Goal: Navigation & Orientation: Find specific page/section

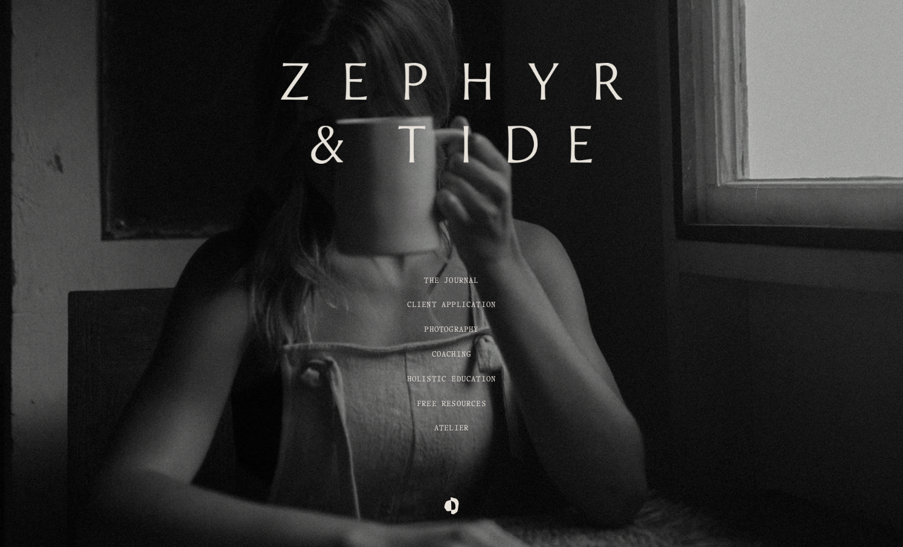
scroll to position [147, 0]
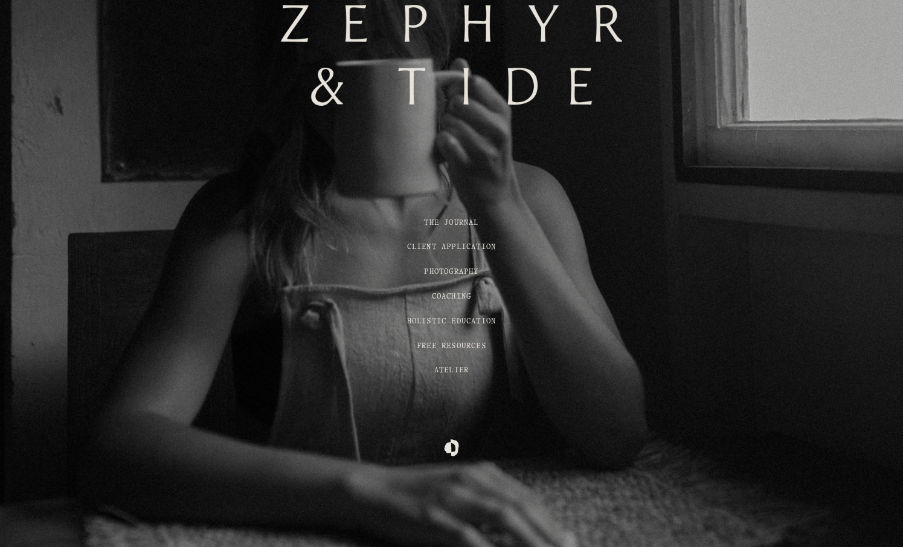
click at [457, 268] on span "Photography" at bounding box center [451, 271] width 54 height 7
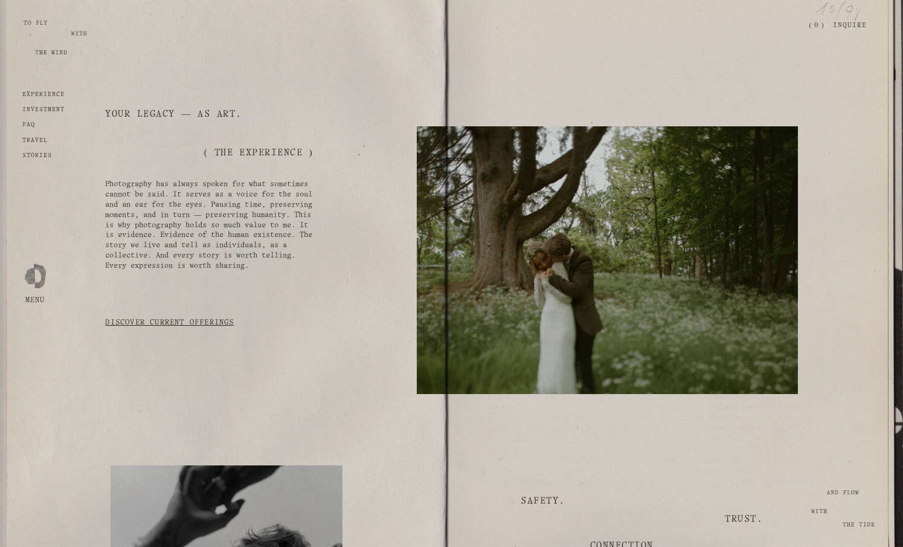
click at [36, 284] on div at bounding box center [35, 273] width 21 height 21
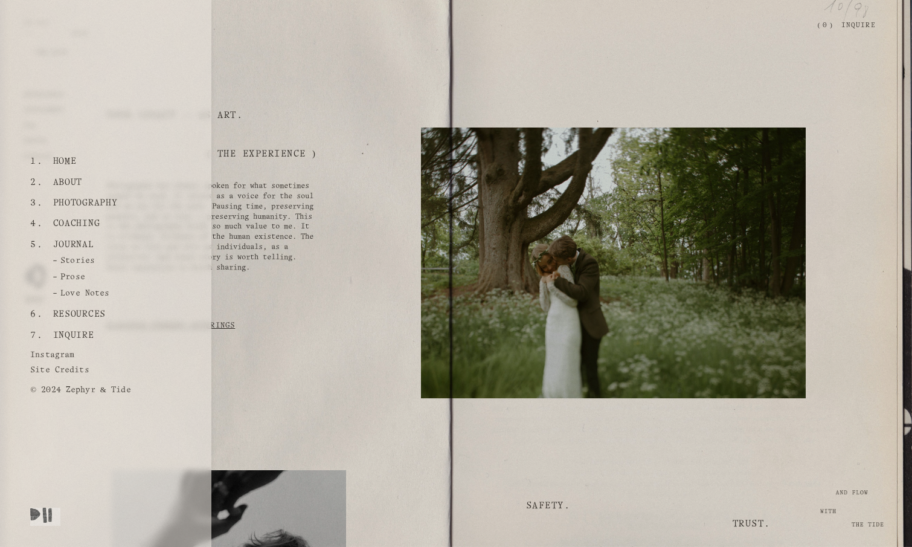
click at [39, 518] on div at bounding box center [45, 516] width 30 height 18
click at [54, 509] on div at bounding box center [49, 516] width 39 height 18
click at [30, 517] on div at bounding box center [45, 516] width 30 height 18
click at [65, 519] on div at bounding box center [64, 516] width 9 height 12
click at [42, 515] on div at bounding box center [45, 516] width 30 height 18
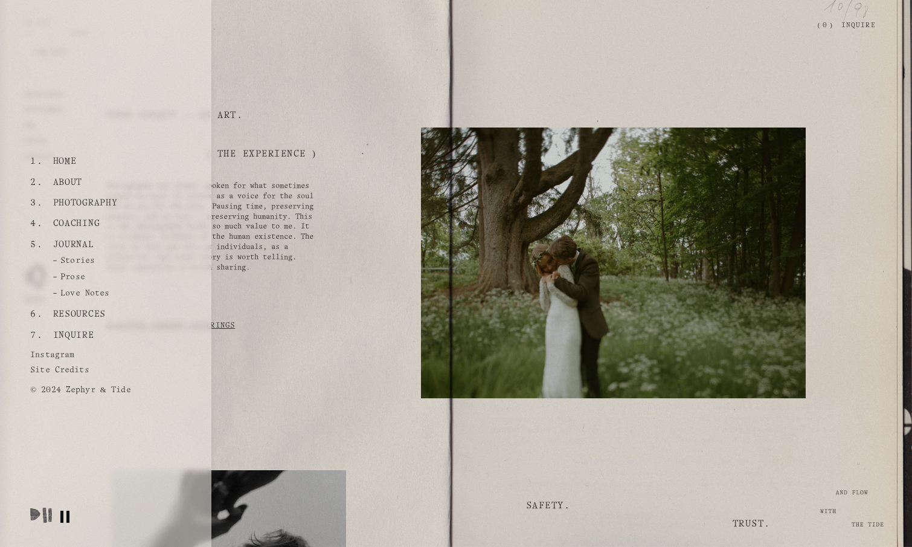
click at [74, 515] on div "Home About Photography Coaching Journal Stories Prose Love Notes Resources Inqu…" at bounding box center [105, 273] width 211 height 522
click at [65, 516] on div at bounding box center [64, 516] width 9 height 12
click at [806, 39] on div "Skip to Content Open Menu Close Menu Zephyr & Tide Home About Photography (" at bounding box center [456, 26] width 912 height 52
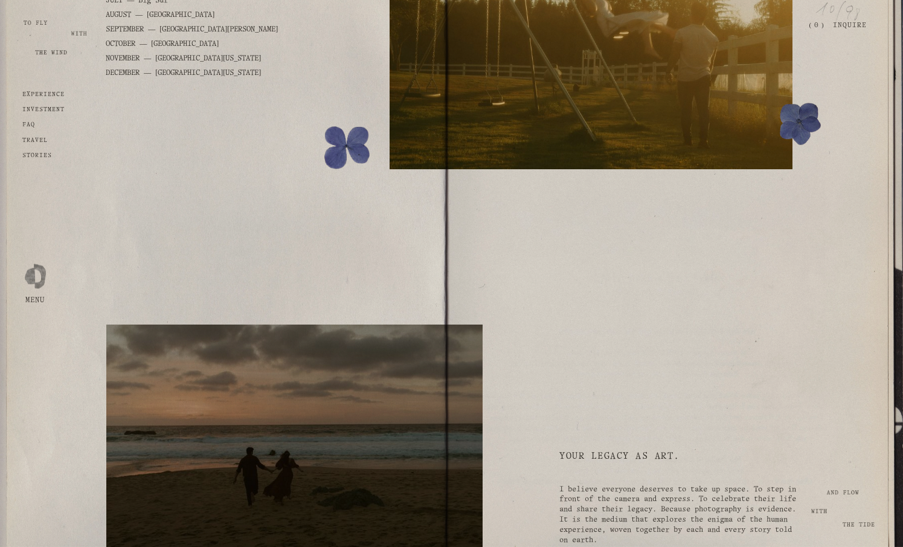
scroll to position [3649, 0]
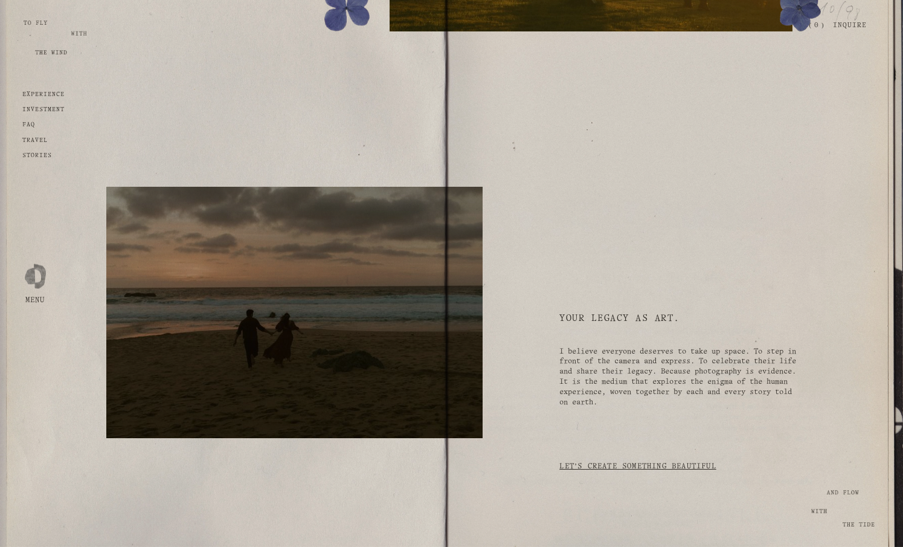
click at [40, 114] on p "investment" at bounding box center [43, 110] width 42 height 8
click at [44, 111] on strong "investment" at bounding box center [43, 109] width 42 height 5
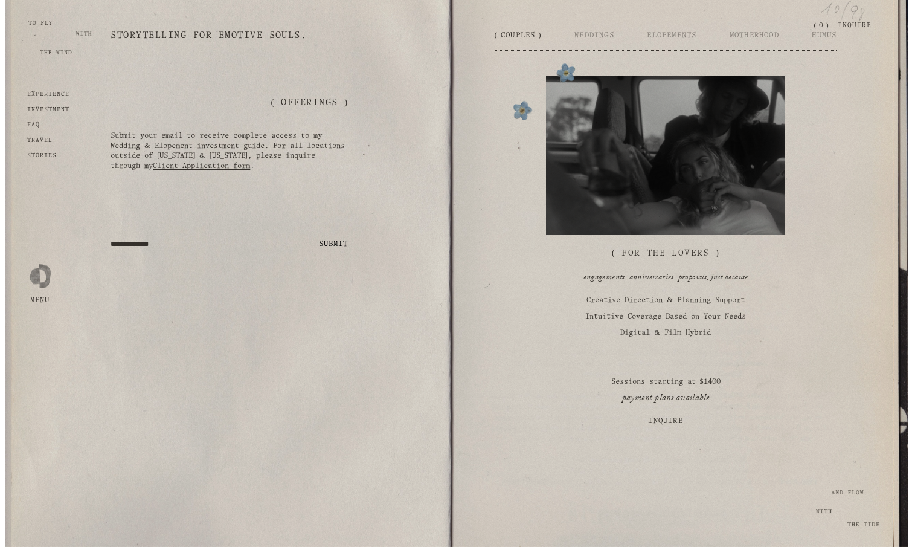
scroll to position [1731, 0]
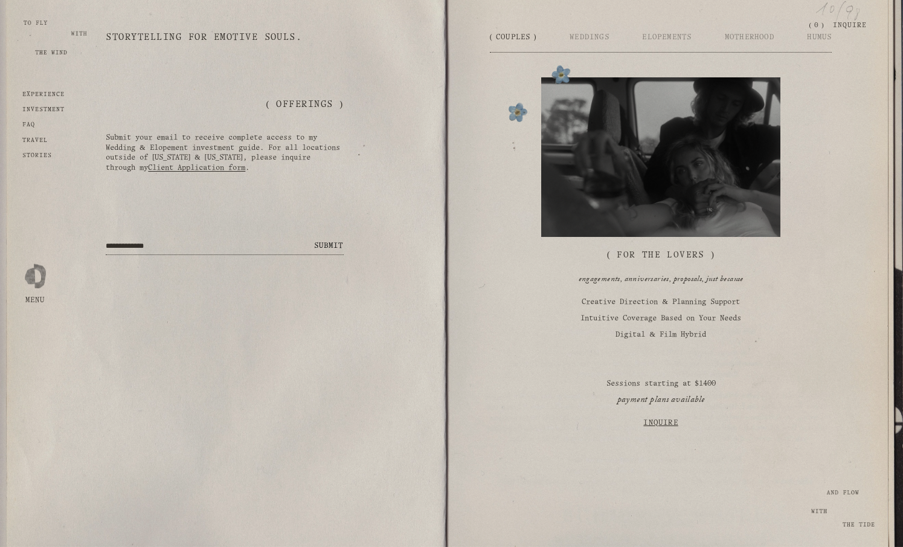
click at [30, 284] on div at bounding box center [35, 273] width 21 height 21
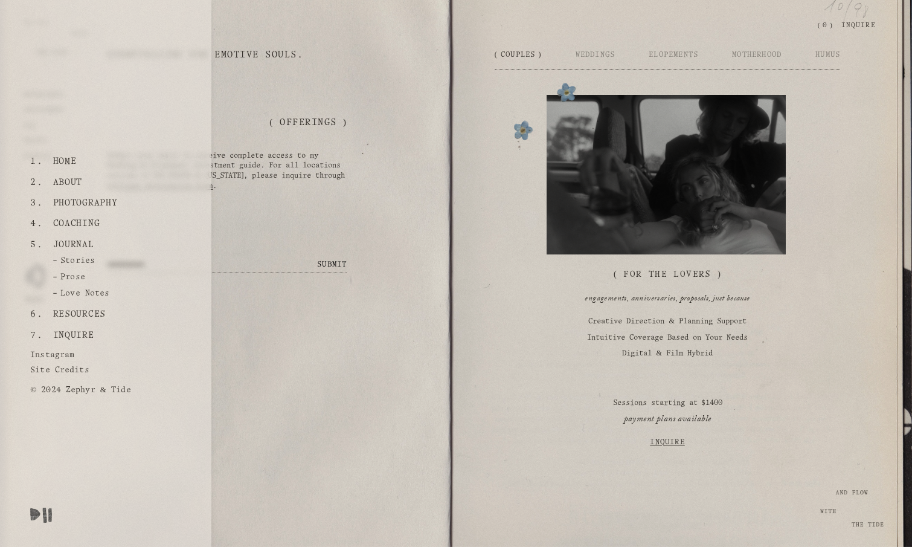
click at [54, 165] on link "Home" at bounding box center [64, 161] width 33 height 21
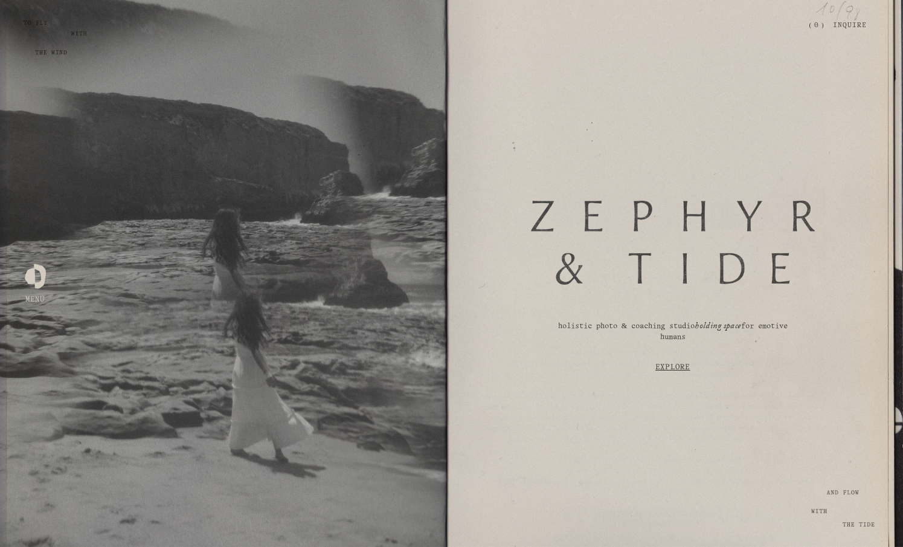
click at [34, 284] on div at bounding box center [35, 273] width 21 height 21
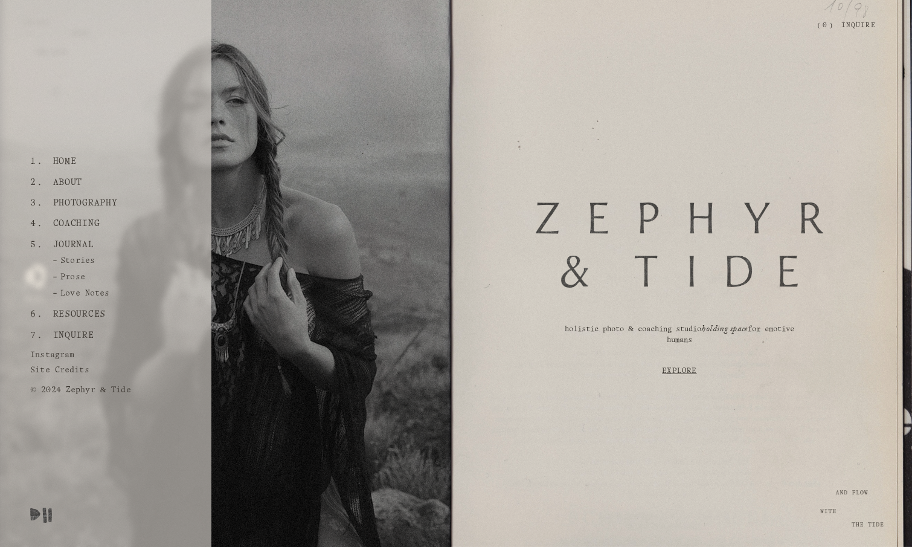
click at [603, 199] on div at bounding box center [679, 245] width 287 height 144
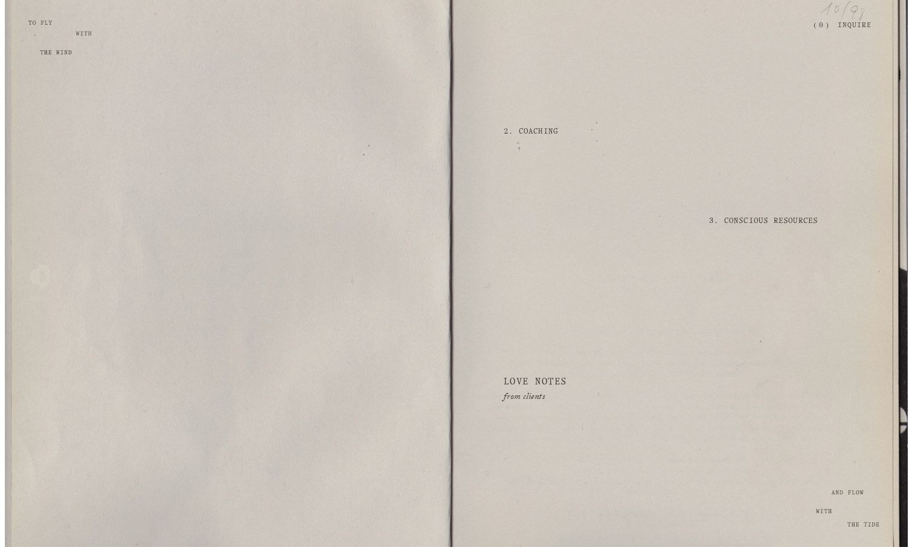
scroll to position [1393, 0]
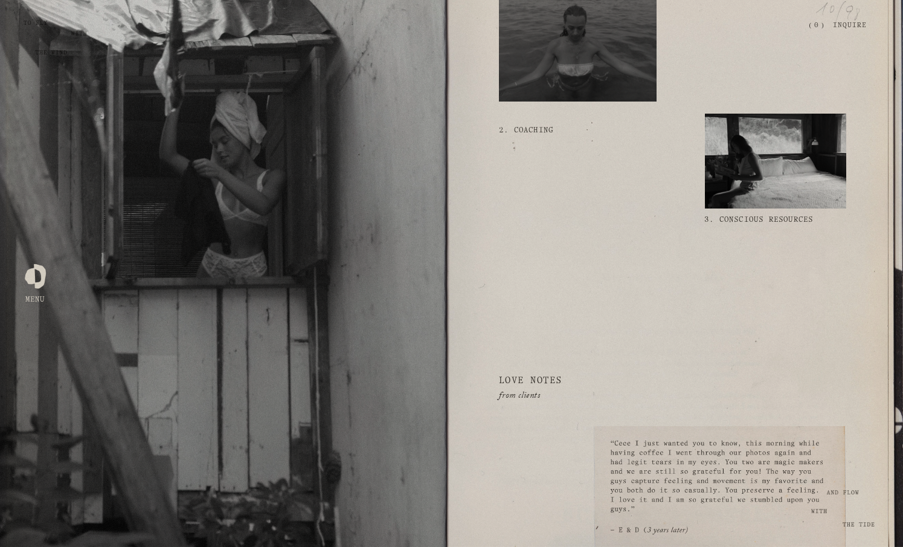
click at [37, 284] on div at bounding box center [35, 273] width 21 height 21
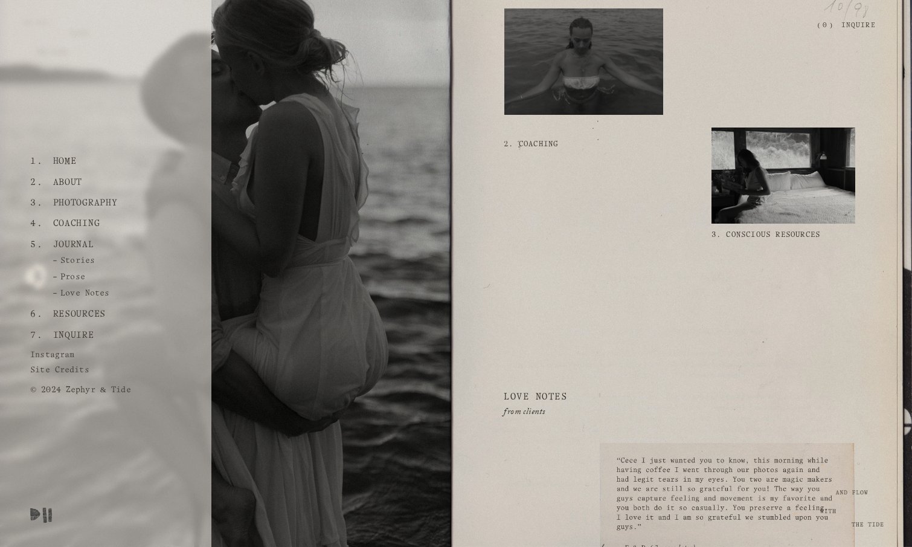
click at [77, 246] on link "Journal" at bounding box center [73, 244] width 50 height 21
